Goal: Navigation & Orientation: Go to known website

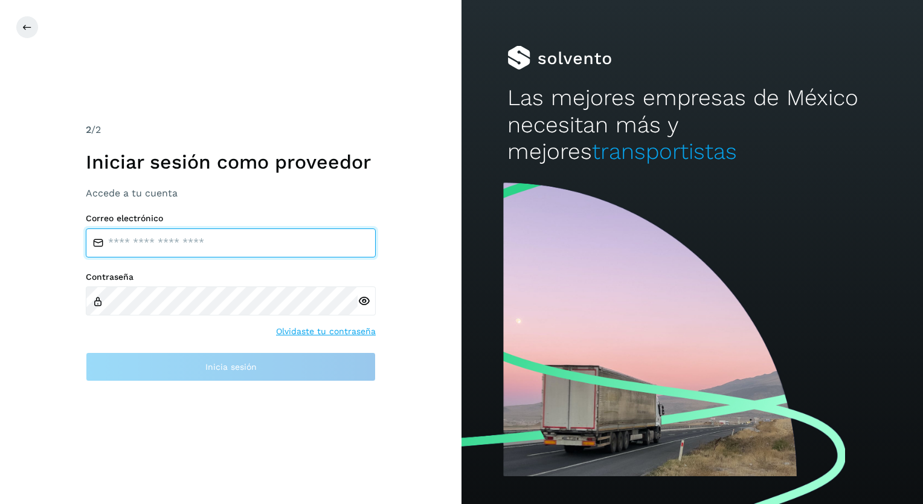
click at [135, 239] on input "email" at bounding box center [231, 242] width 290 height 29
type input "**********"
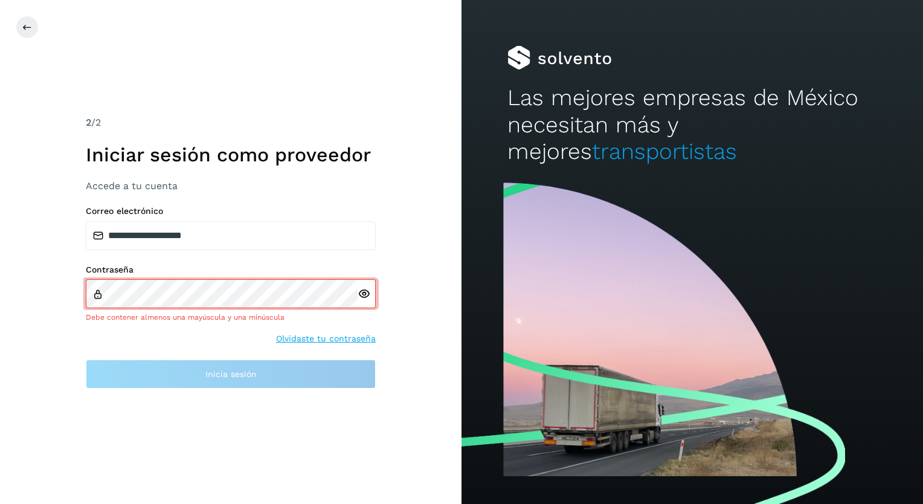
click at [365, 300] on div at bounding box center [367, 293] width 18 height 29
click at [29, 27] on icon at bounding box center [27, 27] width 10 height 10
